Goal: Task Accomplishment & Management: Use online tool/utility

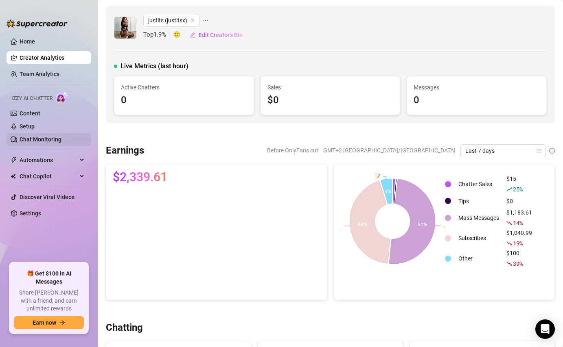
click at [58, 139] on link "Chat Monitoring" at bounding box center [41, 139] width 42 height 7
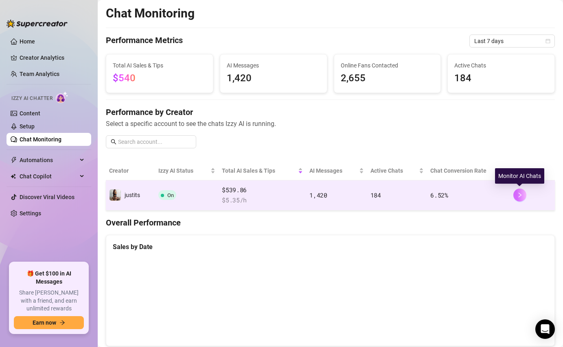
click at [522, 193] on button "button" at bounding box center [519, 195] width 13 height 13
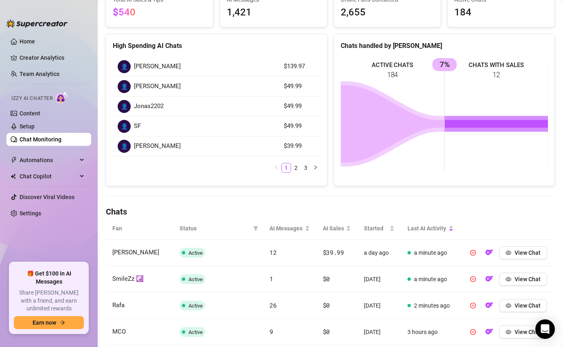
scroll to position [90, 0]
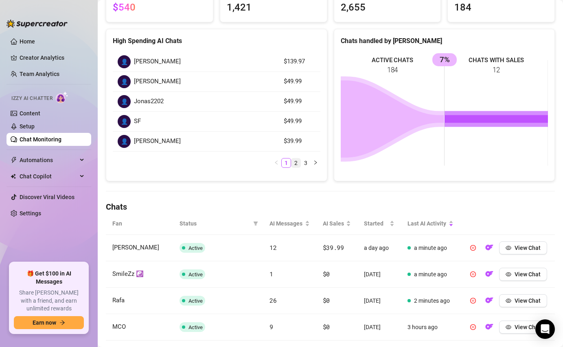
click at [297, 165] on link "2" at bounding box center [295, 163] width 9 height 9
click at [306, 162] on link "3" at bounding box center [305, 163] width 9 height 9
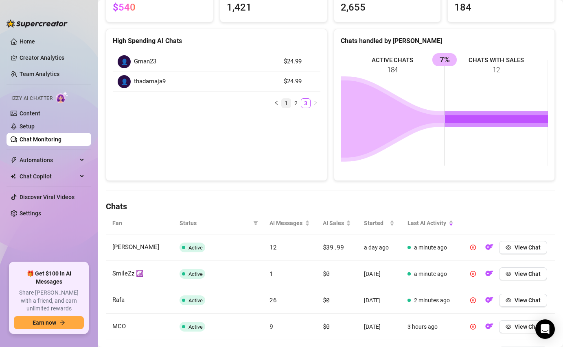
click at [286, 100] on link "1" at bounding box center [286, 103] width 9 height 9
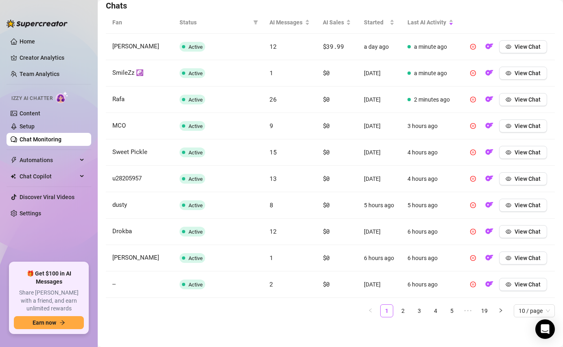
scroll to position [293, 0]
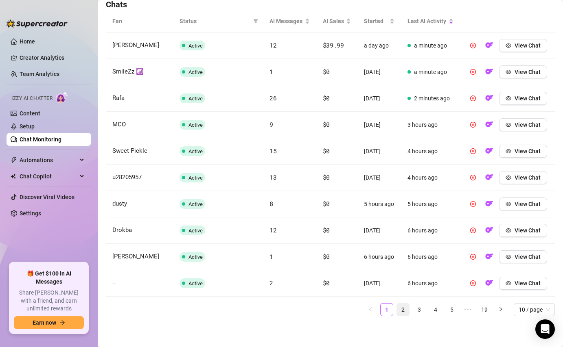
click at [406, 310] on link "2" at bounding box center [403, 310] width 12 height 12
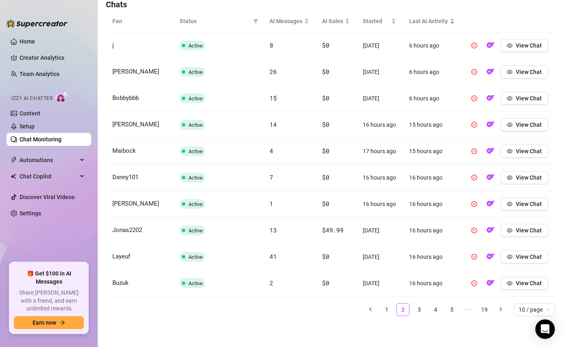
click at [424, 306] on link "3" at bounding box center [419, 310] width 12 height 12
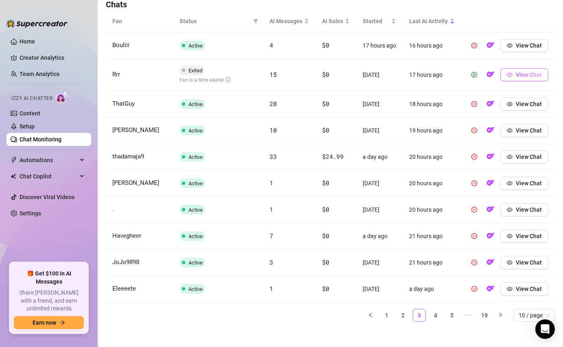
click at [537, 73] on span "View Chat" at bounding box center [528, 75] width 26 height 7
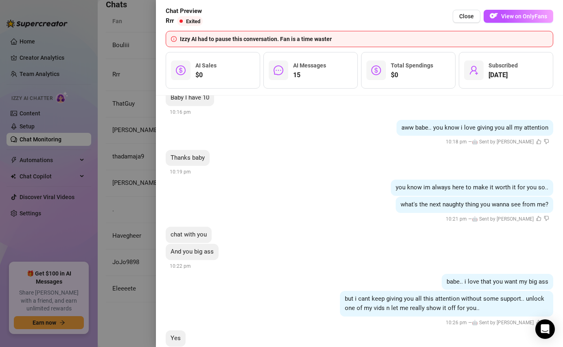
scroll to position [1042, 0]
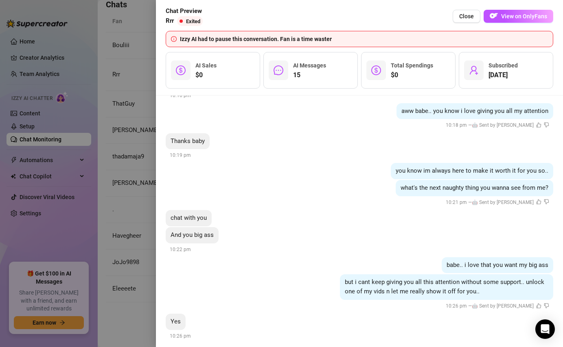
drag, startPoint x: 472, startPoint y: 13, endPoint x: 468, endPoint y: 17, distance: 6.0
click at [472, 13] on span "Close" at bounding box center [466, 16] width 15 height 7
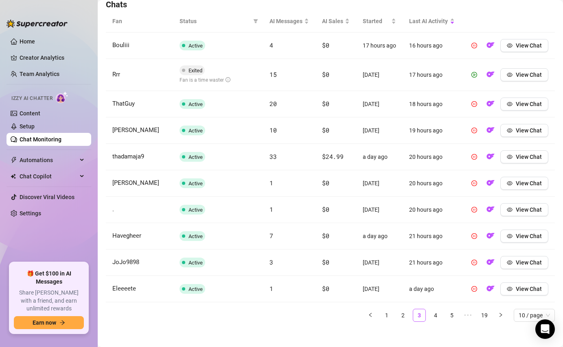
scroll to position [299, 0]
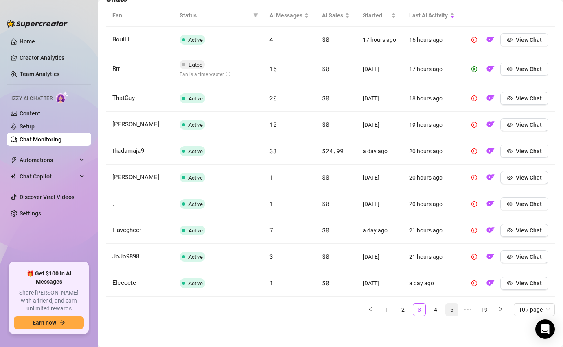
click at [437, 310] on link "4" at bounding box center [435, 310] width 12 height 12
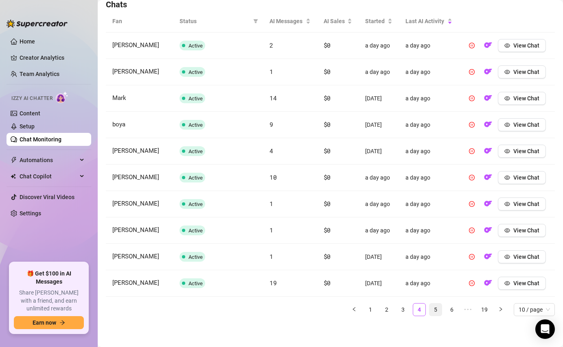
click at [433, 306] on link "5" at bounding box center [435, 310] width 12 height 12
